Goal: Task Accomplishment & Management: Use online tool/utility

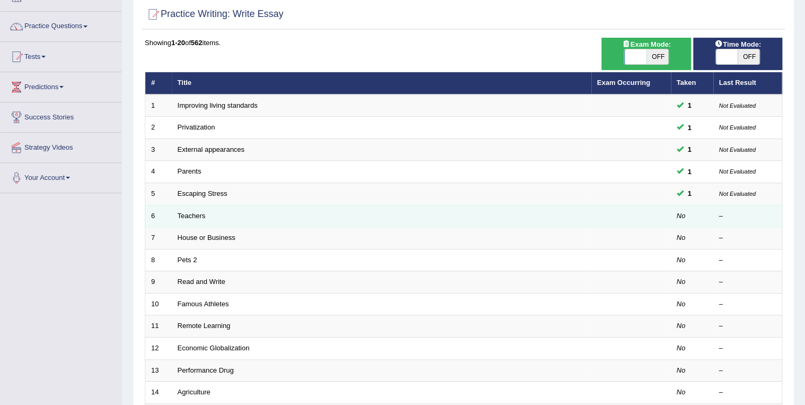
scroll to position [85, 0]
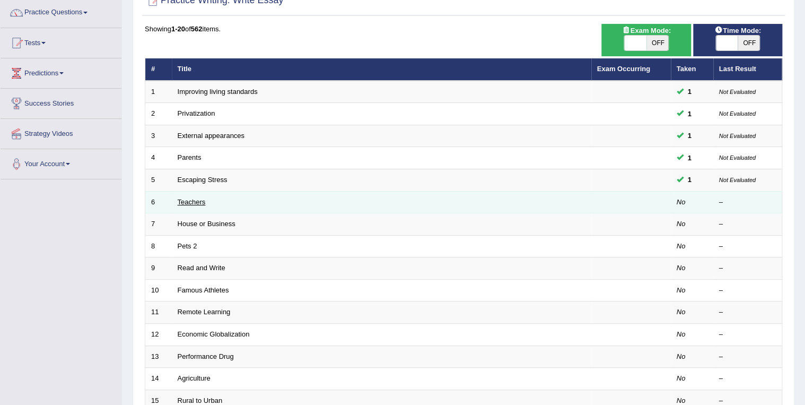
click at [193, 202] on link "Teachers" at bounding box center [192, 202] width 28 height 8
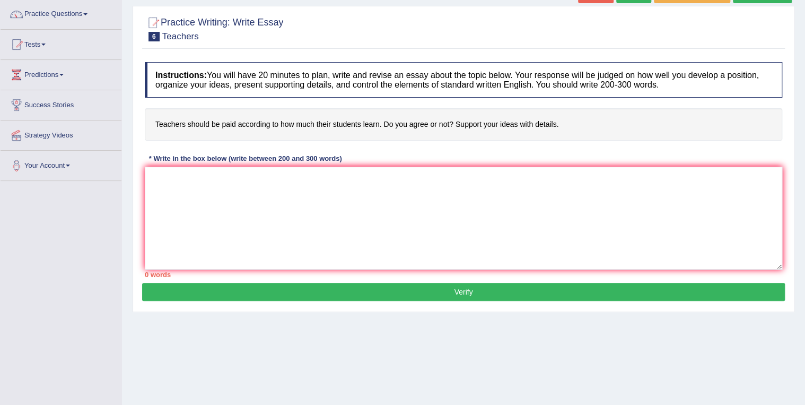
scroll to position [85, 0]
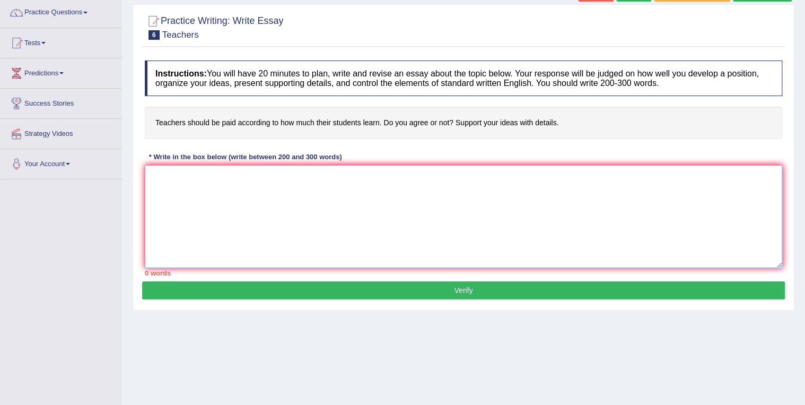
click at [180, 176] on textarea at bounding box center [463, 216] width 637 height 103
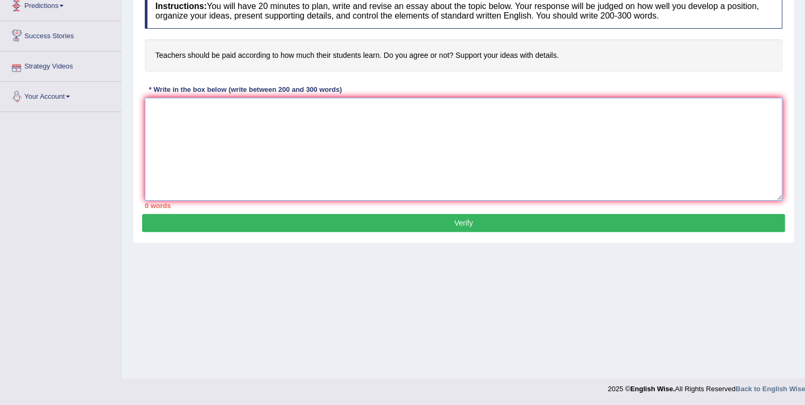
scroll to position [0, 0]
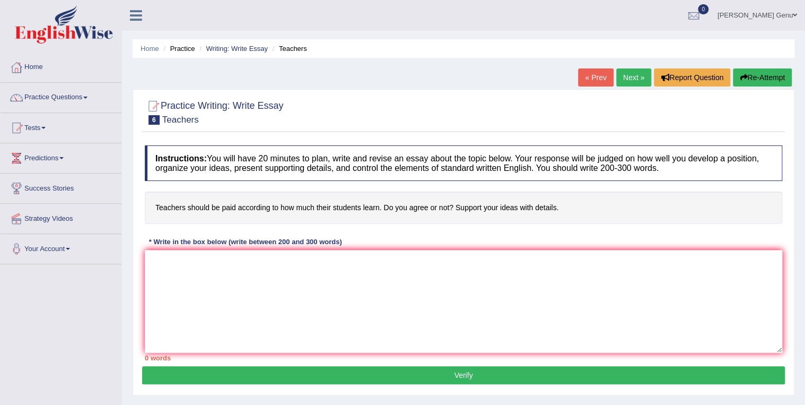
click at [32, 68] on link "Home" at bounding box center [61, 66] width 121 height 27
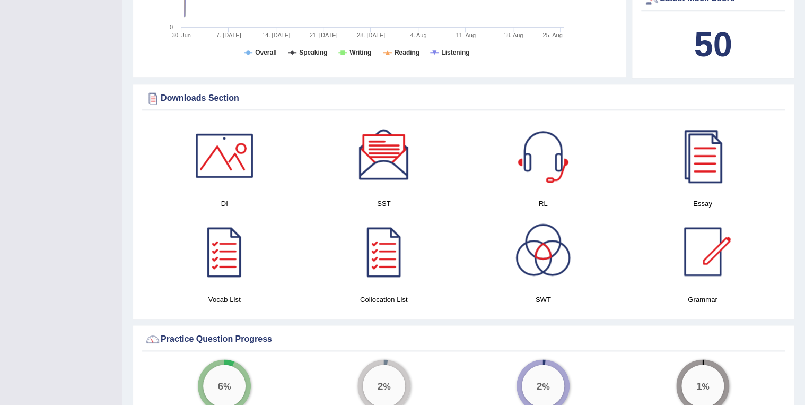
scroll to position [467, 0]
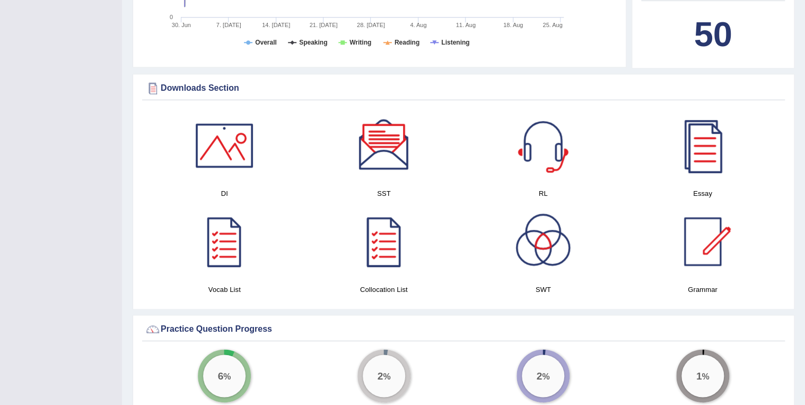
click at [694, 159] on div at bounding box center [703, 145] width 74 height 74
